Goal: Task Accomplishment & Management: Use online tool/utility

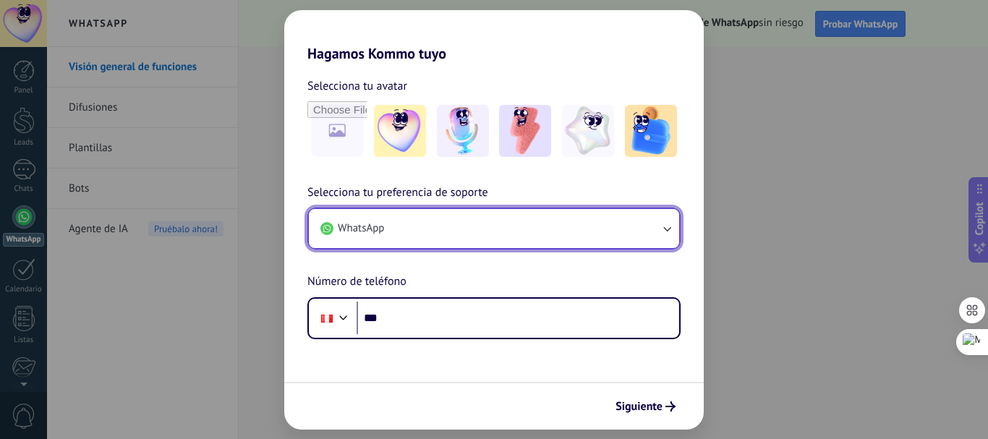
click at [412, 230] on button "WhatsApp" at bounding box center [494, 228] width 370 height 39
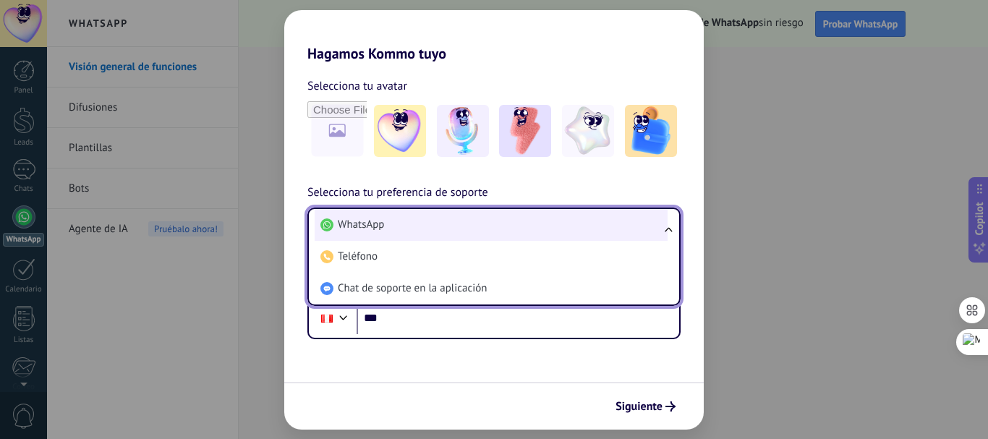
click at [391, 229] on li "WhatsApp" at bounding box center [491, 225] width 353 height 32
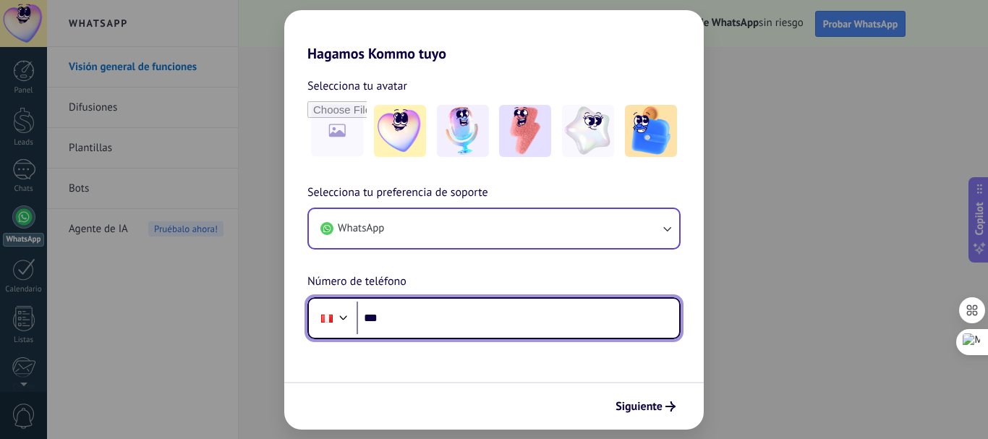
click at [453, 325] on input "***" at bounding box center [518, 318] width 323 height 33
type input "**********"
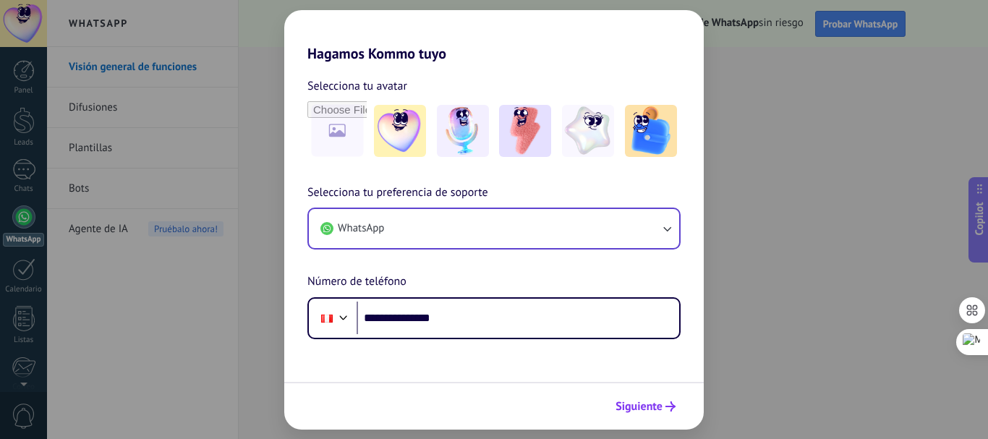
click at [667, 407] on use "submit" at bounding box center [670, 406] width 10 height 10
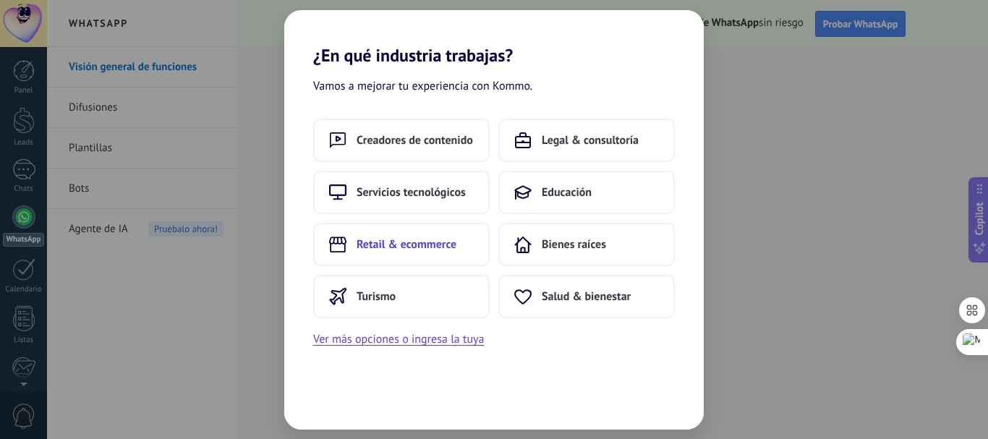
click at [391, 246] on span "Retail & ecommerce" at bounding box center [407, 244] width 100 height 14
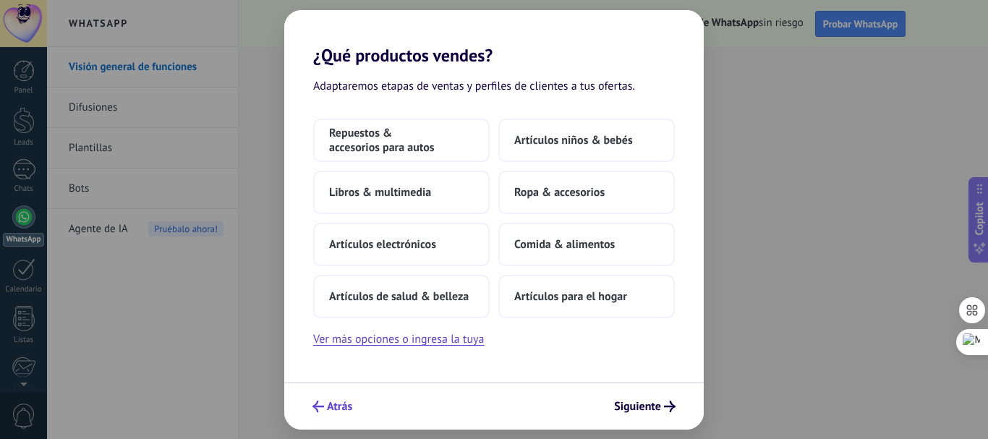
click at [331, 404] on span "Atrás" at bounding box center [339, 406] width 25 height 10
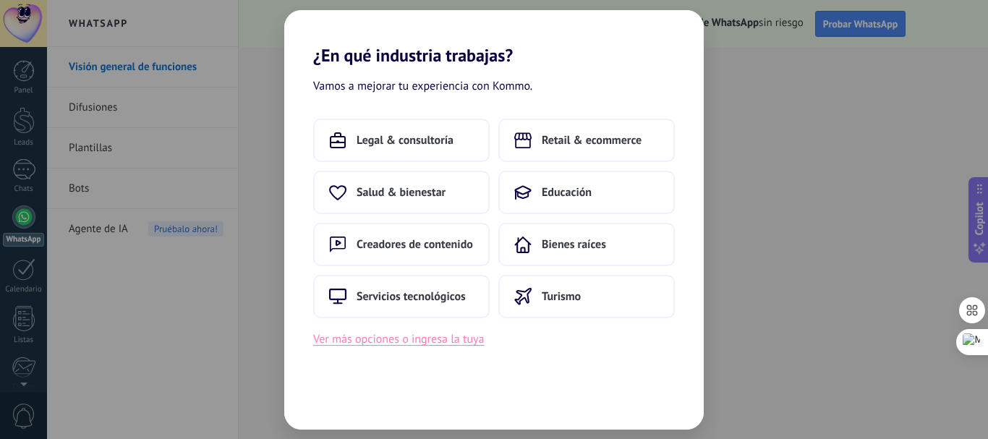
click at [408, 340] on button "Ver más opciones o ingresa la tuya" at bounding box center [398, 339] width 171 height 19
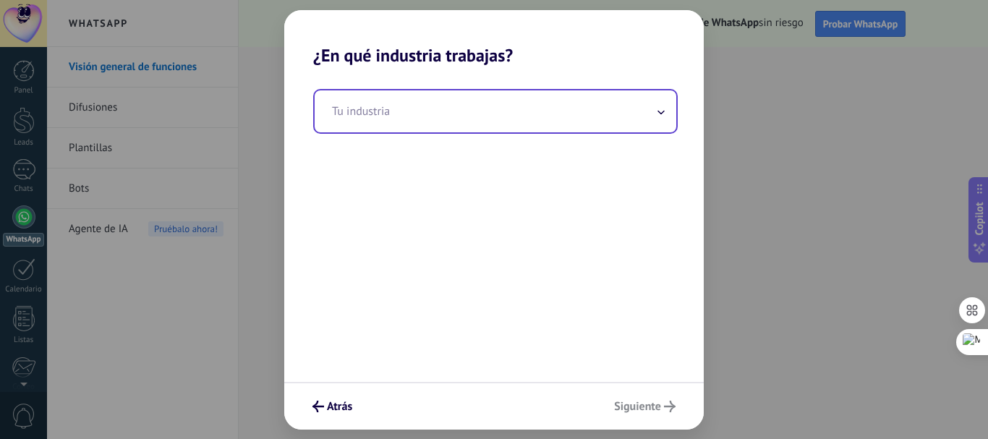
click at [461, 116] on input "text" at bounding box center [496, 111] width 362 height 42
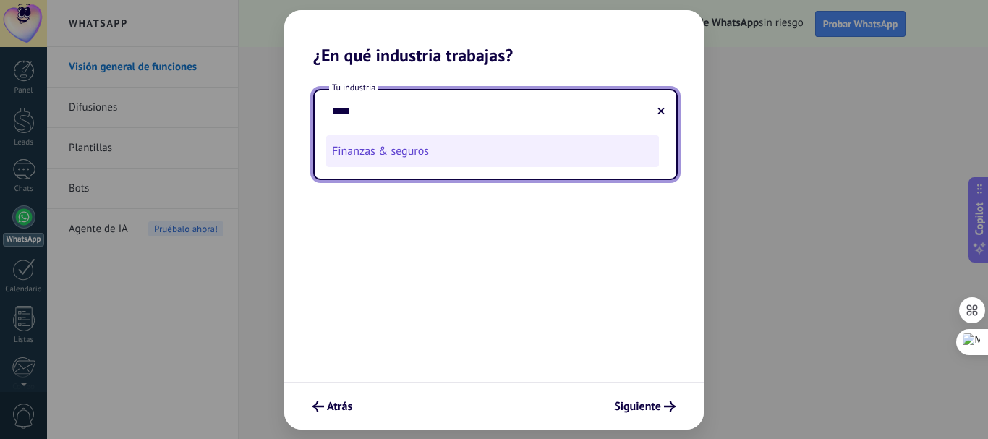
click at [420, 160] on li "Finanzas & seguros" at bounding box center [492, 151] width 333 height 32
type input "**********"
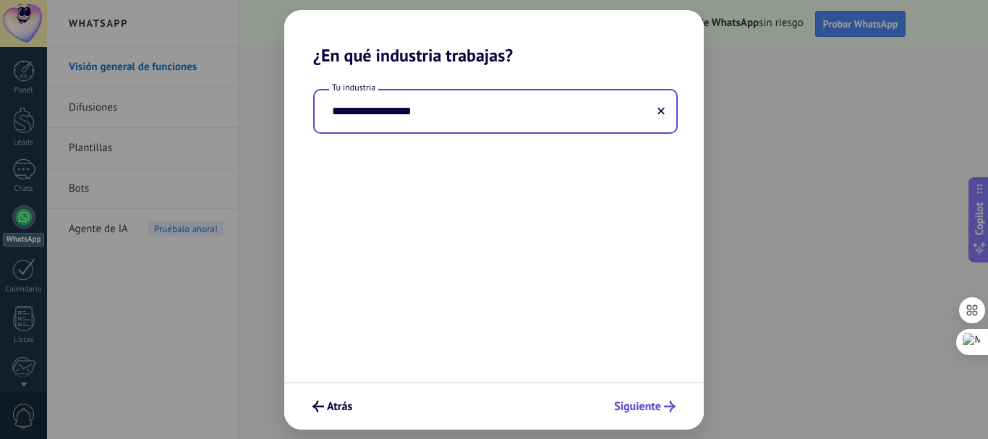
click at [647, 407] on span "Siguiente" at bounding box center [637, 406] width 47 height 10
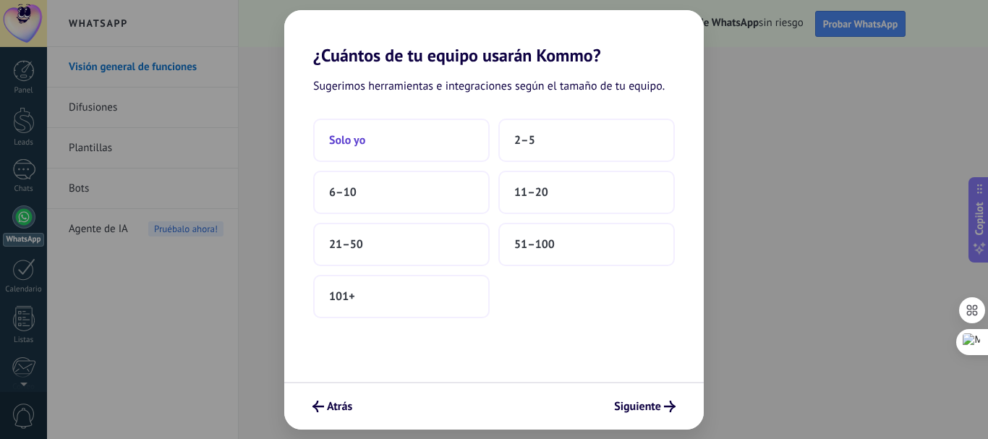
click at [370, 144] on button "Solo yo" at bounding box center [401, 140] width 176 height 43
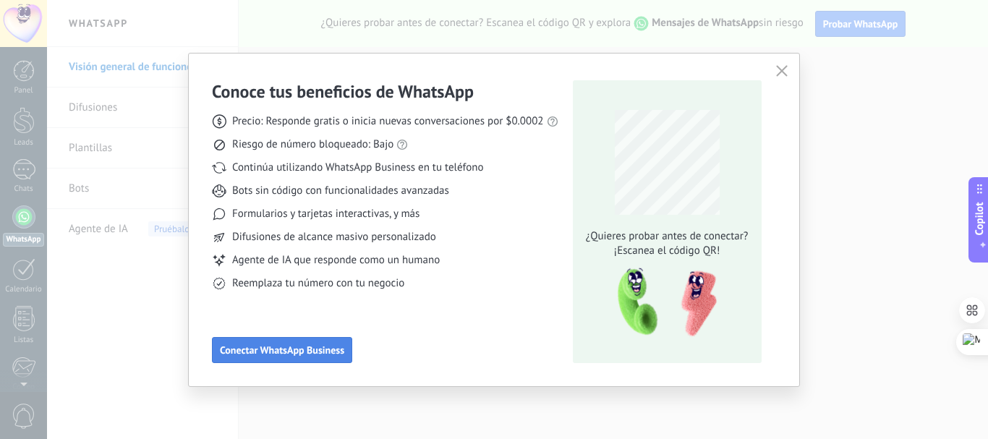
click at [328, 353] on span "Conectar WhatsApp Business" at bounding box center [282, 350] width 124 height 10
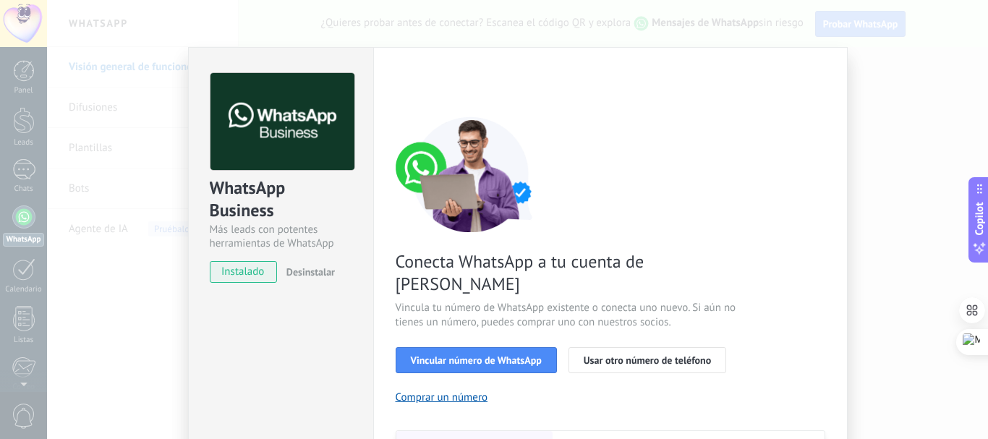
click at [257, 355] on div "WhatsApp Business Más leads con potentes herramientas de WhatsApp instalado Des…" at bounding box center [280, 329] width 185 height 564
click at [158, 90] on div "WhatsApp Business Más leads con potentes herramientas de WhatsApp instalado Des…" at bounding box center [517, 219] width 941 height 439
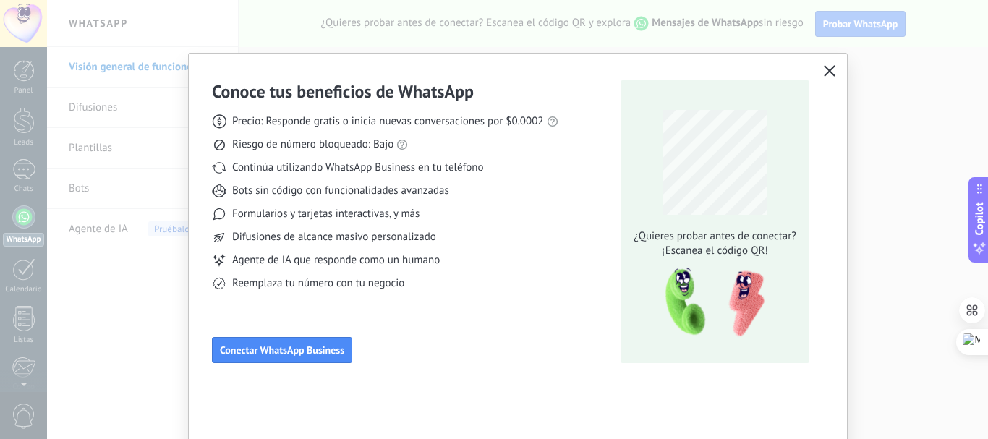
click at [824, 75] on icon "button" at bounding box center [830, 71] width 12 height 12
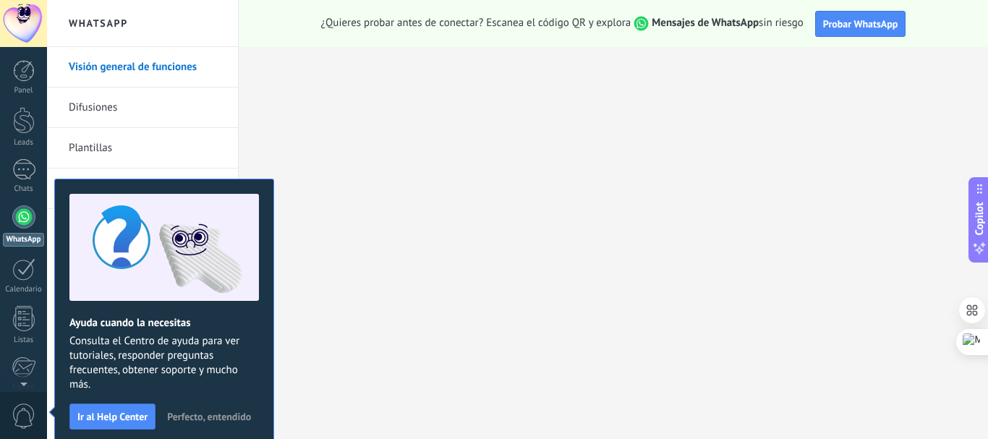
click at [25, 220] on div at bounding box center [23, 216] width 23 height 23
click at [90, 145] on link "Plantillas" at bounding box center [146, 148] width 155 height 41
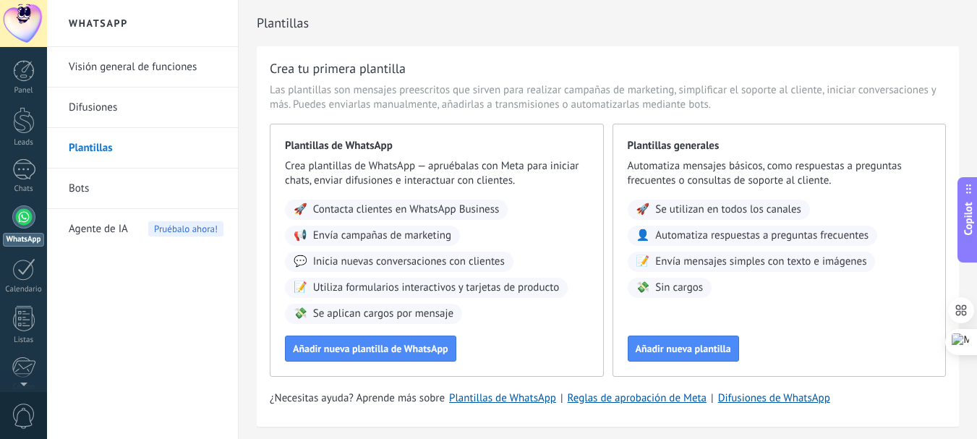
scroll to position [49, 0]
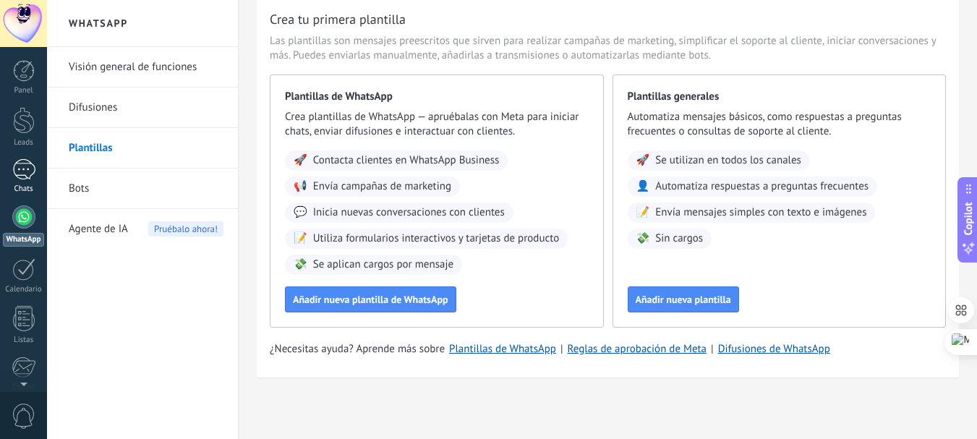
click at [25, 173] on div at bounding box center [23, 169] width 23 height 21
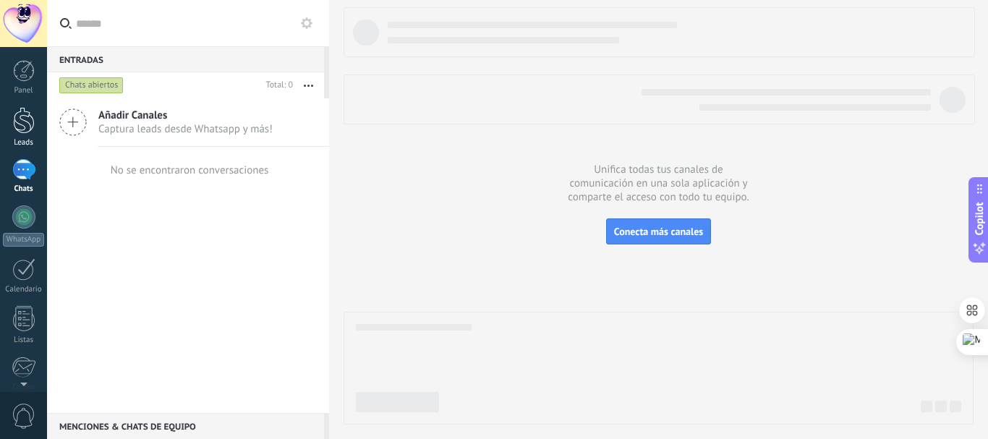
click at [30, 131] on div at bounding box center [24, 120] width 22 height 27
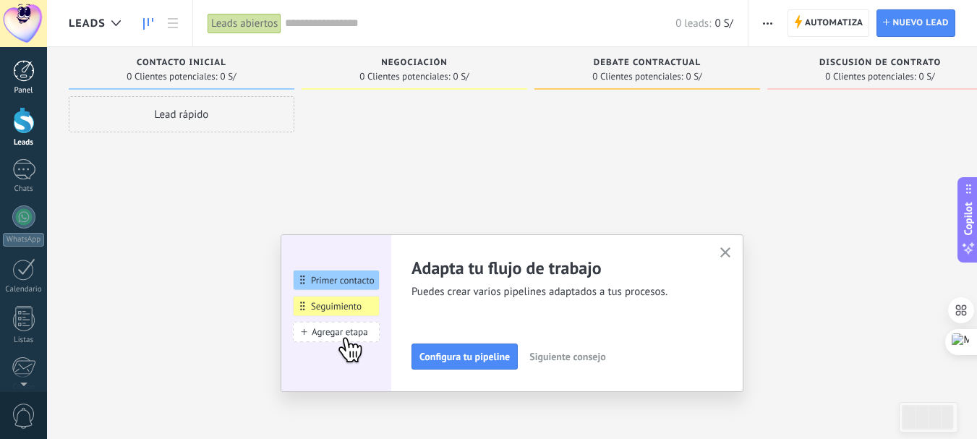
click at [28, 73] on div at bounding box center [24, 71] width 22 height 22
